Goal: Information Seeking & Learning: Learn about a topic

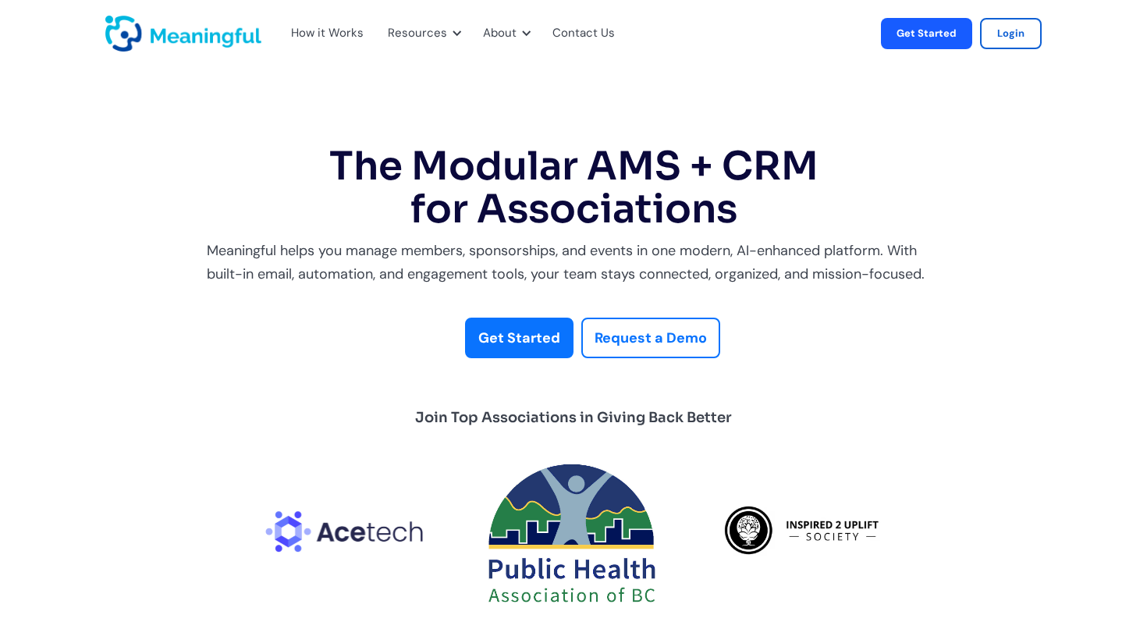
click at [477, 342] on link "Get Started" at bounding box center [519, 338] width 108 height 41
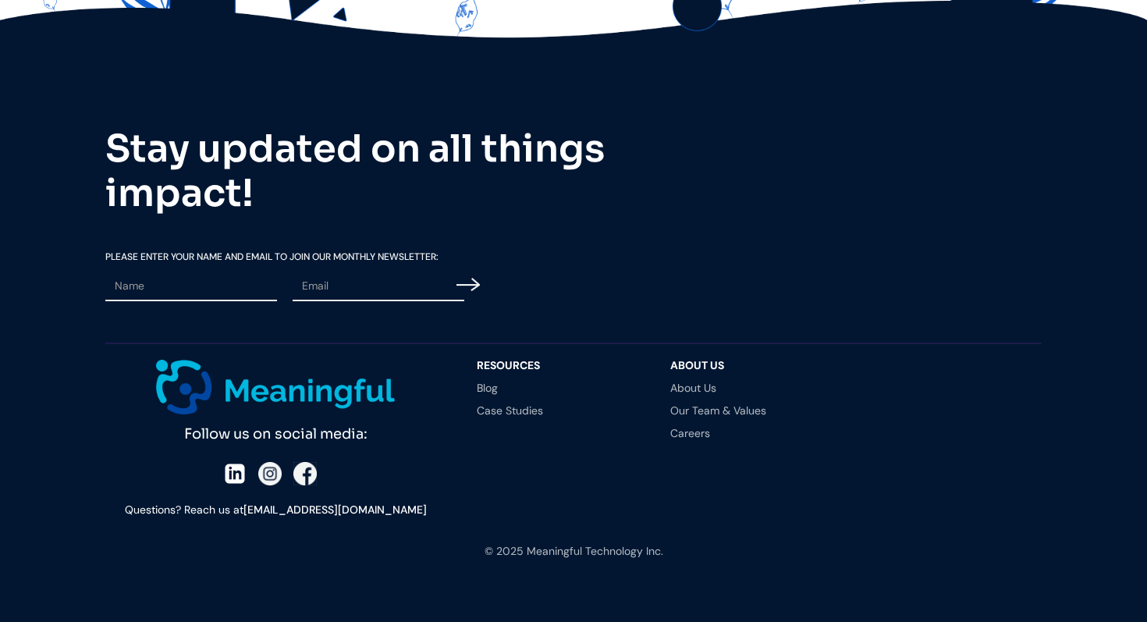
scroll to position [4398, 0]
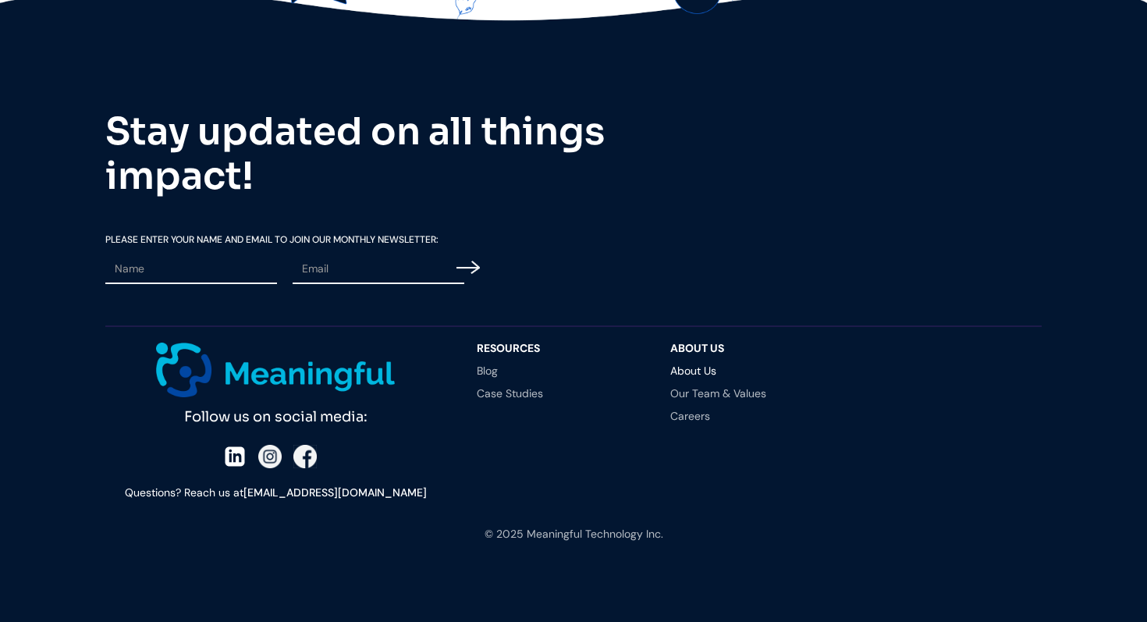
click at [687, 367] on link "About Us" at bounding box center [751, 370] width 162 height 11
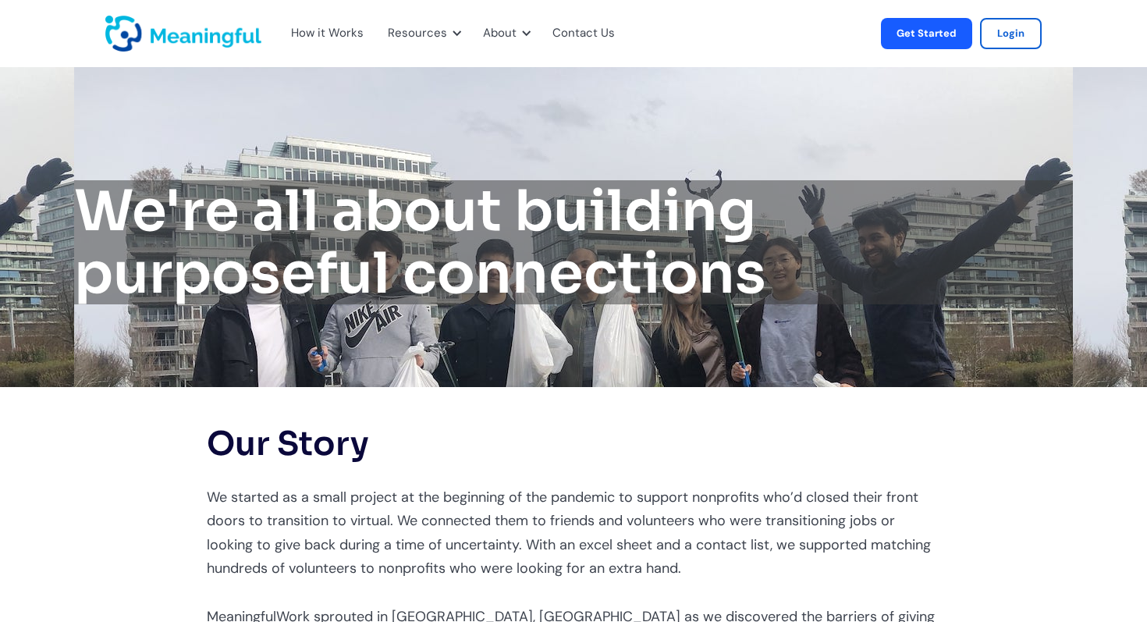
click at [570, 314] on div "We're all about building purposeful connections" at bounding box center [573, 227] width 1147 height 320
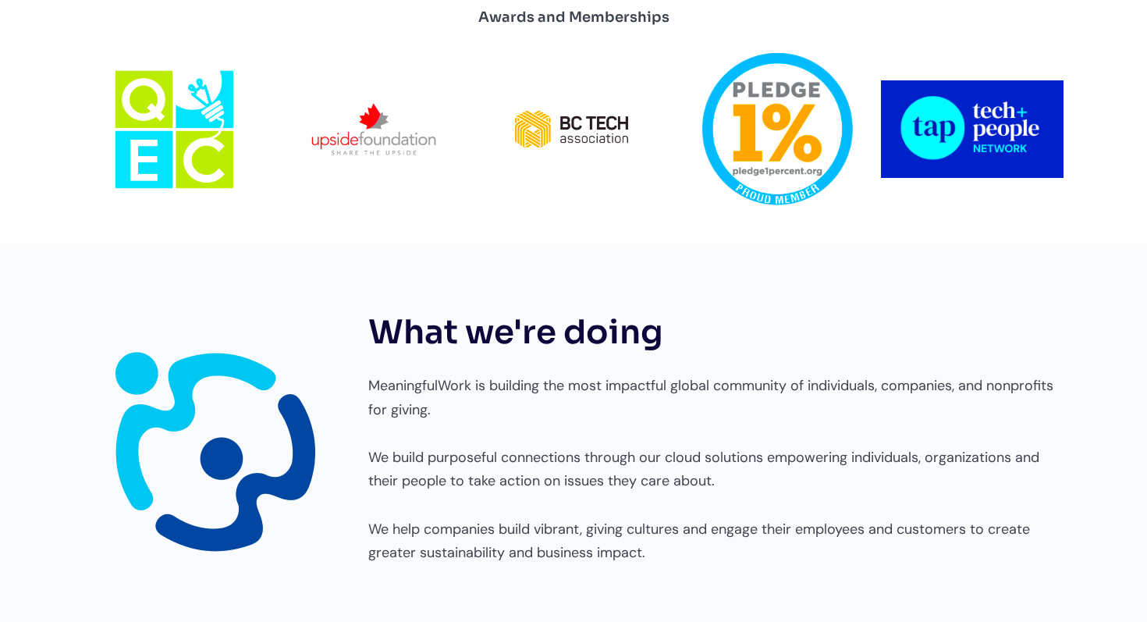
scroll to position [1977, 0]
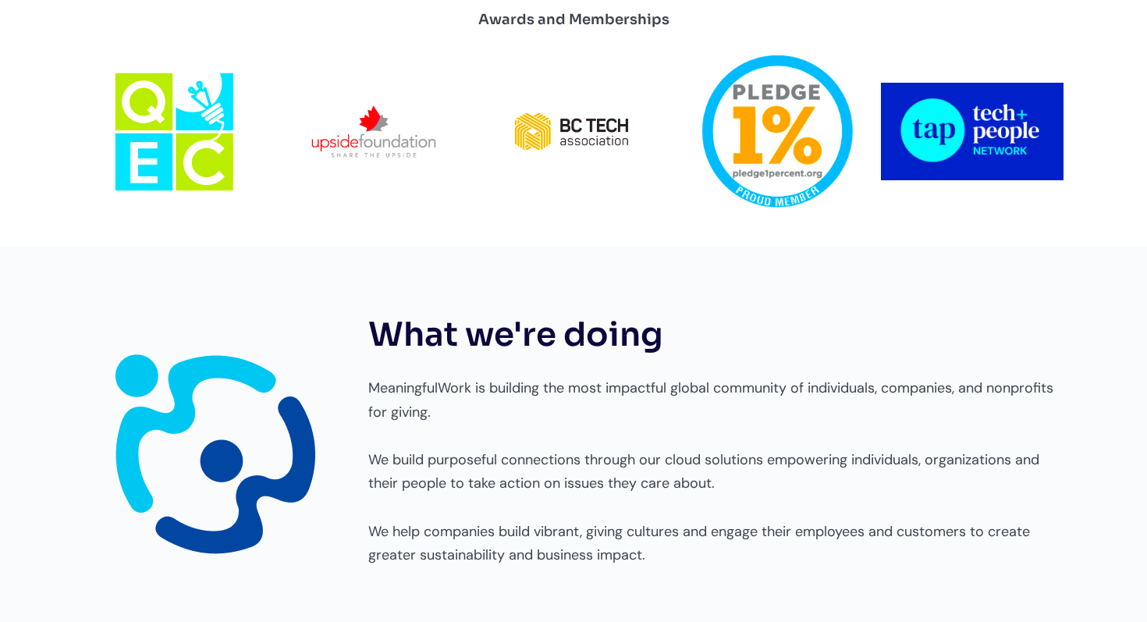
click at [580, 110] on img at bounding box center [573, 131] width 125 height 42
click at [605, 254] on div "Awards and Memberships What we're doing MeaningfulWork is building the most imp…" at bounding box center [573, 284] width 1147 height 694
click at [740, 118] on img at bounding box center [774, 131] width 160 height 152
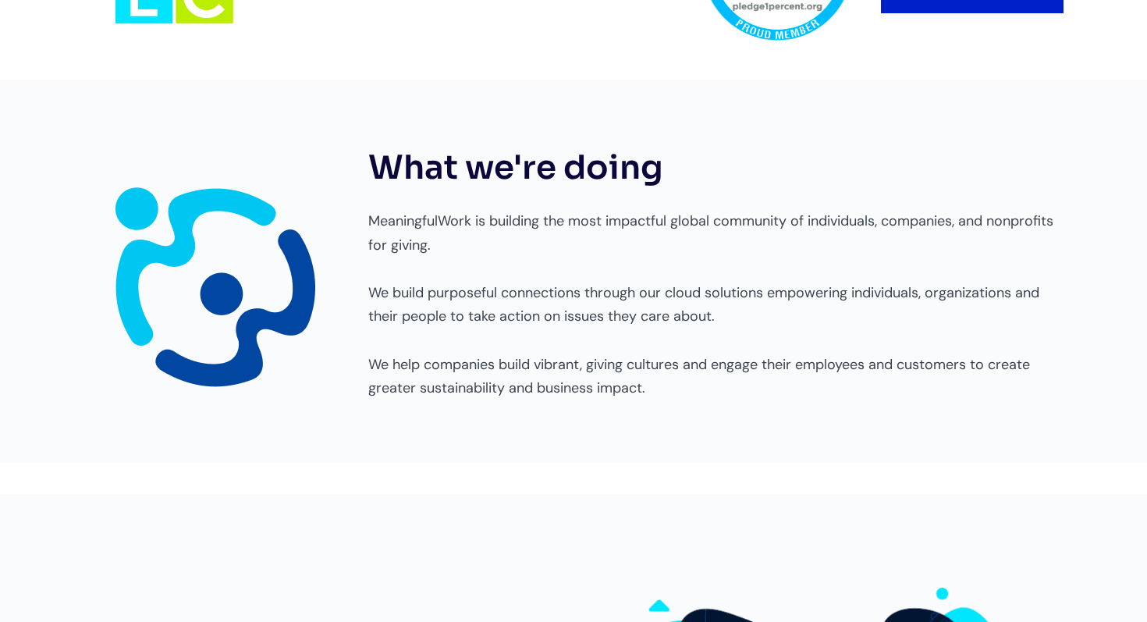
scroll to position [2615, 0]
